Goal: Task Accomplishment & Management: Use online tool/utility

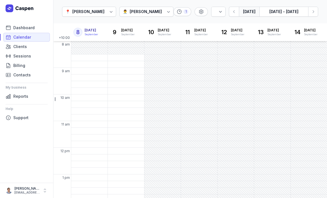
select select "week"
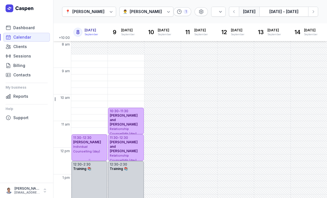
click at [108, 11] on div at bounding box center [111, 12] width 10 height 10
click at [152, 11] on div "[PERSON_NAME]" at bounding box center [146, 11] width 32 height 7
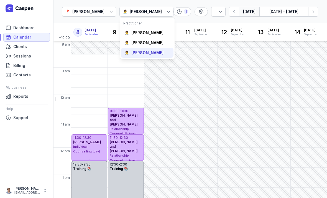
click at [143, 52] on div "[PERSON_NAME]" at bounding box center [147, 53] width 32 height 6
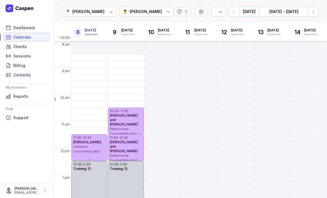
click at [147, 11] on div "[PERSON_NAME]" at bounding box center [146, 11] width 32 height 7
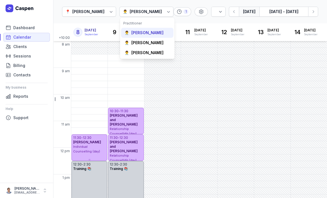
click at [141, 31] on div "[PERSON_NAME]" at bounding box center [147, 33] width 32 height 6
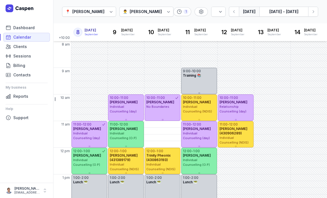
click at [168, 11] on icon at bounding box center [169, 12] width 6 height 6
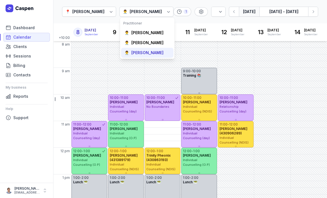
click at [144, 51] on div "[PERSON_NAME]" at bounding box center [147, 53] width 32 height 6
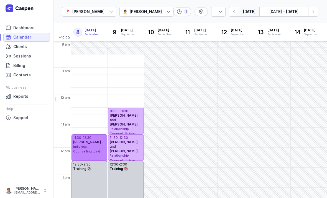
click at [84, 147] on span "Individual Counselling (day)" at bounding box center [86, 148] width 27 height 9
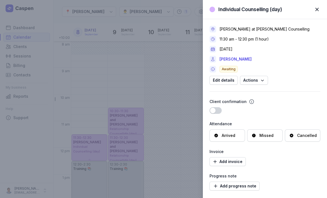
click at [316, 11] on span "button" at bounding box center [317, 9] width 12 height 12
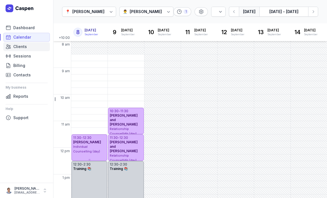
click at [17, 47] on span "Clients" at bounding box center [20, 46] width 14 height 7
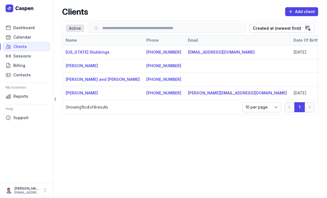
click at [189, 67] on td at bounding box center [238, 66] width 106 height 14
click at [101, 66] on td "[PERSON_NAME]" at bounding box center [102, 66] width 81 height 14
click at [77, 65] on link "[PERSON_NAME]" at bounding box center [82, 65] width 32 height 5
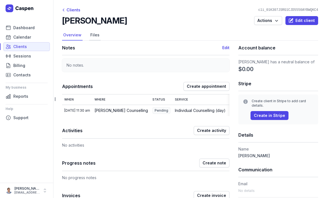
click at [93, 31] on link "Files" at bounding box center [94, 35] width 11 height 11
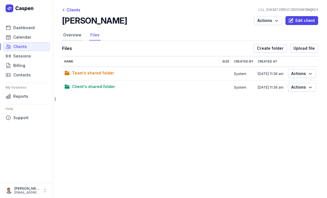
click at [68, 34] on link "Overview" at bounding box center [72, 35] width 21 height 11
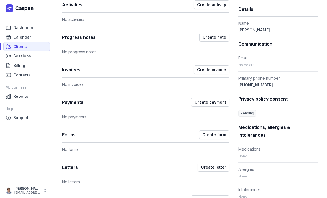
scroll to position [124, 0]
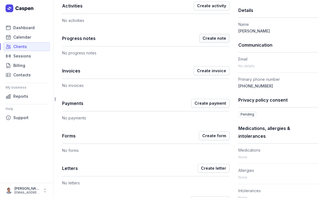
click at [214, 38] on span "Create note" at bounding box center [215, 38] width 24 height 7
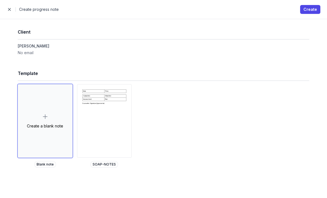
click at [207, 75] on h1 "Template" at bounding box center [164, 73] width 292 height 8
click at [91, 133] on div "Date Time Subjective Objective Assessment Plan Counsellor Signature (type name):" at bounding box center [104, 120] width 54 height 73
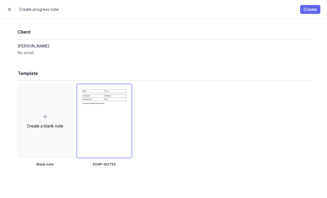
click at [313, 9] on span "Create" at bounding box center [311, 9] width 14 height 7
select select
select select "***"
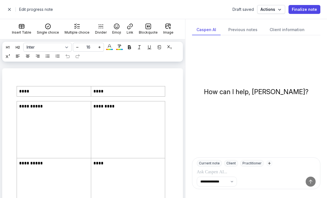
scroll to position [0, 0]
select select
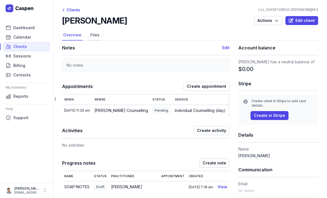
click at [94, 35] on link "Files" at bounding box center [94, 35] width 11 height 11
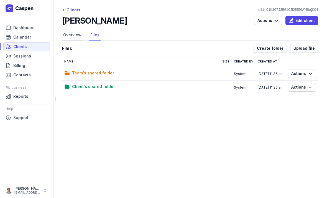
click at [72, 35] on link "Overview" at bounding box center [72, 35] width 21 height 11
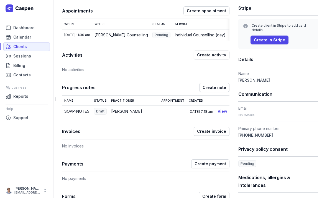
scroll to position [76, 0]
click at [220, 110] on link "View" at bounding box center [223, 110] width 10 height 5
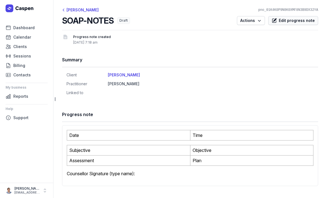
click at [299, 19] on span "Edit progress note" at bounding box center [297, 20] width 36 height 7
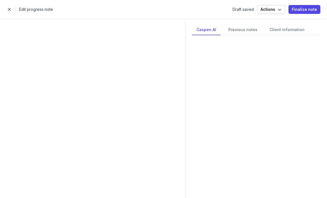
select select
select select "***"
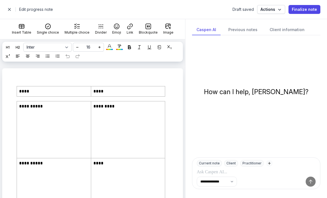
scroll to position [42, 0]
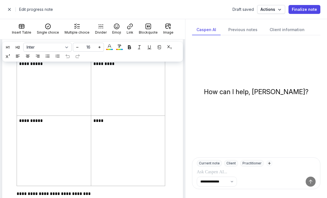
click at [58, 67] on div "Inter Times New Roman 16 * * ** ** ** ** ** ** ** ** ** ** ** ** ** ** ** ** **…" at bounding box center [92, 53] width 185 height 29
click at [54, 78] on p at bounding box center [54, 77] width 70 height 7
click at [9, 11] on span "button" at bounding box center [9, 9] width 11 height 11
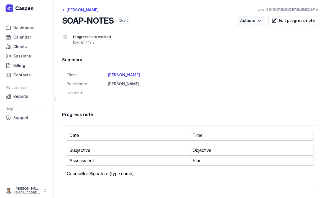
click at [262, 19] on icon "button" at bounding box center [260, 21] width 6 height 6
click at [298, 20] on span "Edit progress note" at bounding box center [297, 20] width 36 height 7
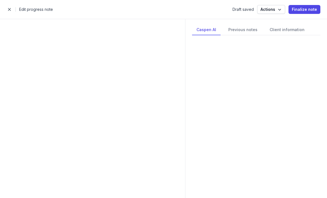
select select
select select "***"
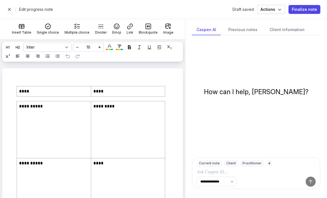
scroll to position [42, 0]
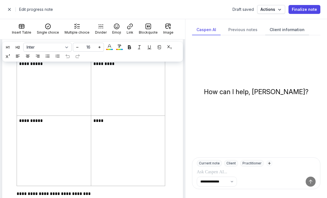
click at [291, 30] on div "Client information" at bounding box center [287, 30] width 44 height 11
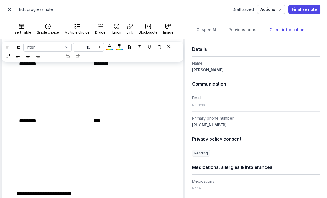
click at [242, 31] on div "Previous notes" at bounding box center [243, 30] width 38 height 11
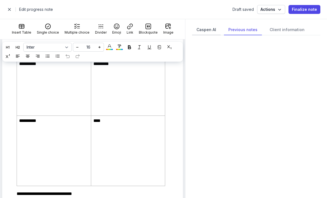
click at [205, 29] on div "Caspen AI" at bounding box center [206, 30] width 29 height 11
select select "***"
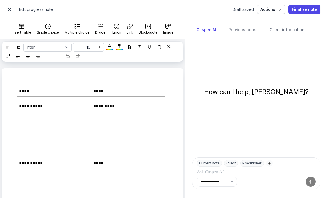
scroll to position [0, 0]
select select
click at [11, 8] on span "button" at bounding box center [9, 9] width 11 height 11
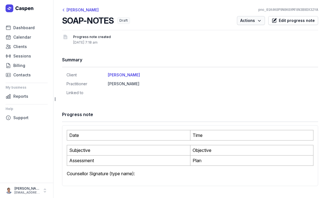
click at [256, 19] on span "Actions" at bounding box center [250, 20] width 21 height 7
click at [25, 41] on link "Calendar" at bounding box center [26, 37] width 47 height 9
select select "week"
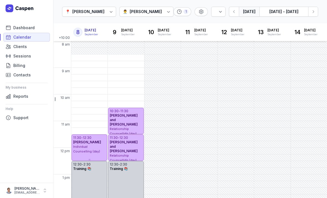
click at [151, 9] on div "[PERSON_NAME]" at bounding box center [146, 11] width 32 height 7
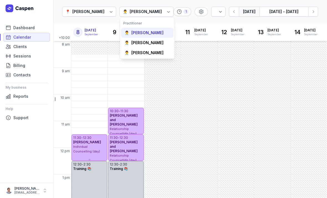
click at [155, 32] on div "[PERSON_NAME]" at bounding box center [147, 33] width 32 height 6
